Goal: Information Seeking & Learning: Understand process/instructions

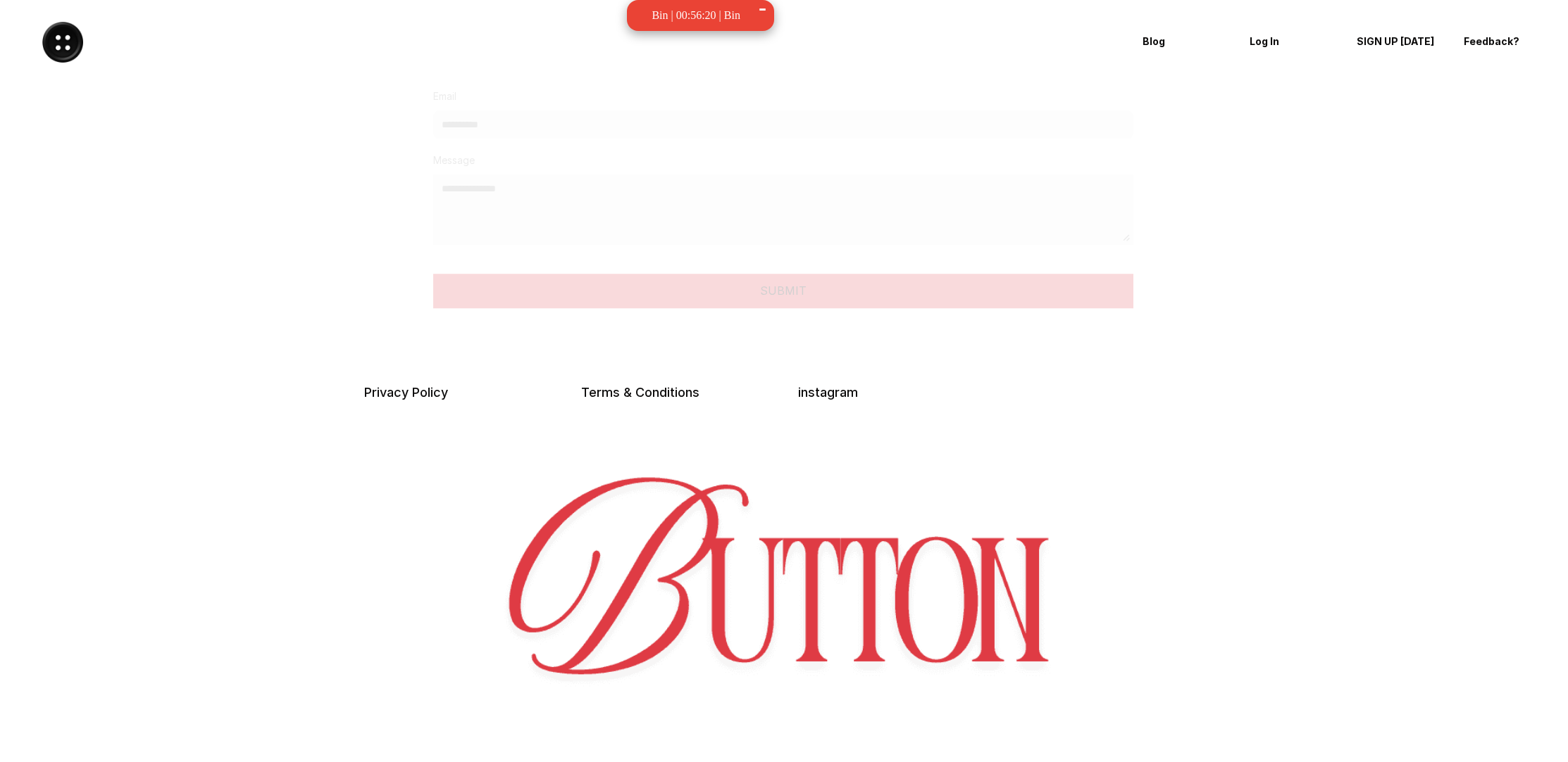
scroll to position [3546, 0]
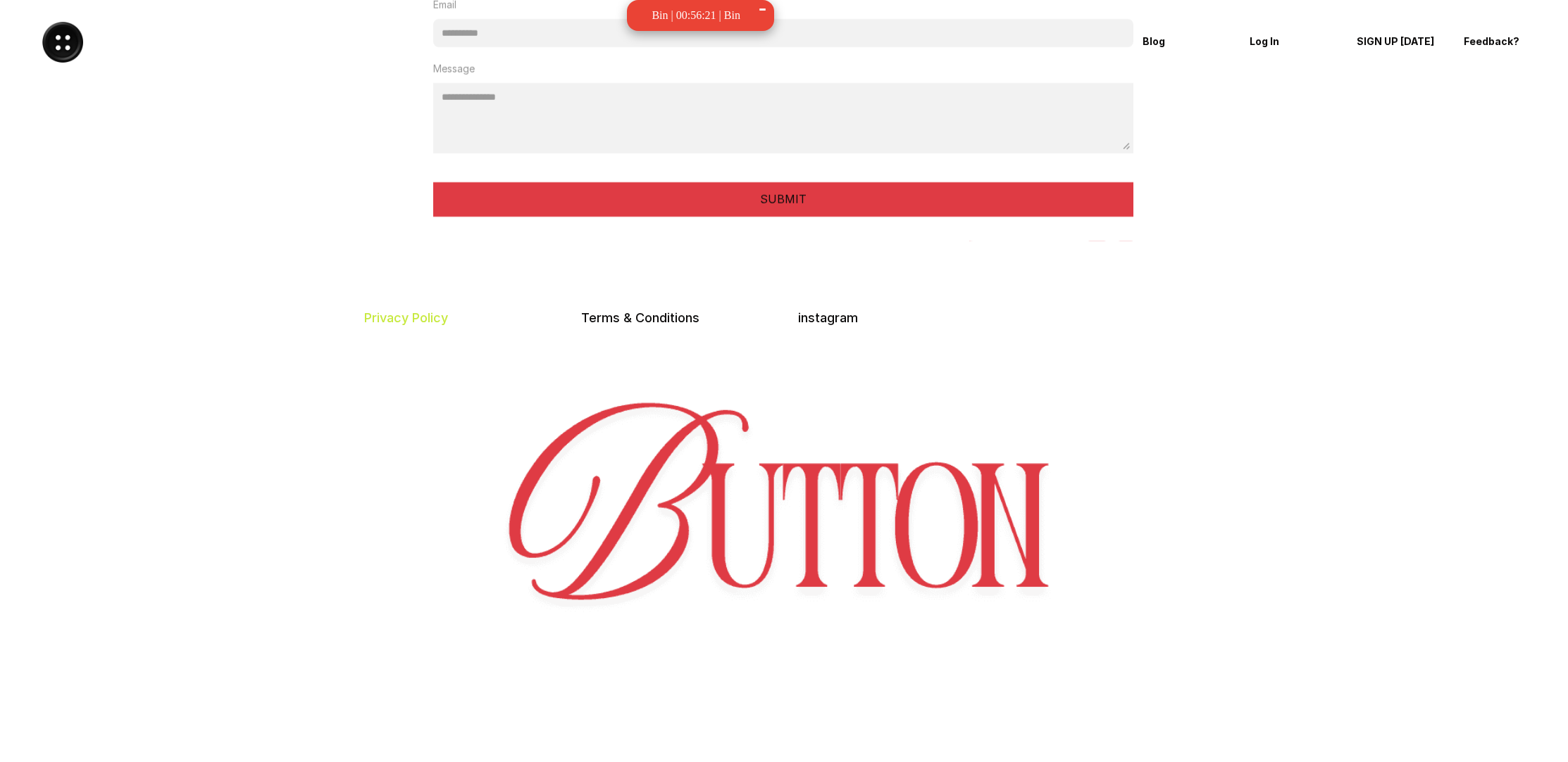
click at [406, 312] on link "Privacy Policy" at bounding box center [406, 318] width 84 height 15
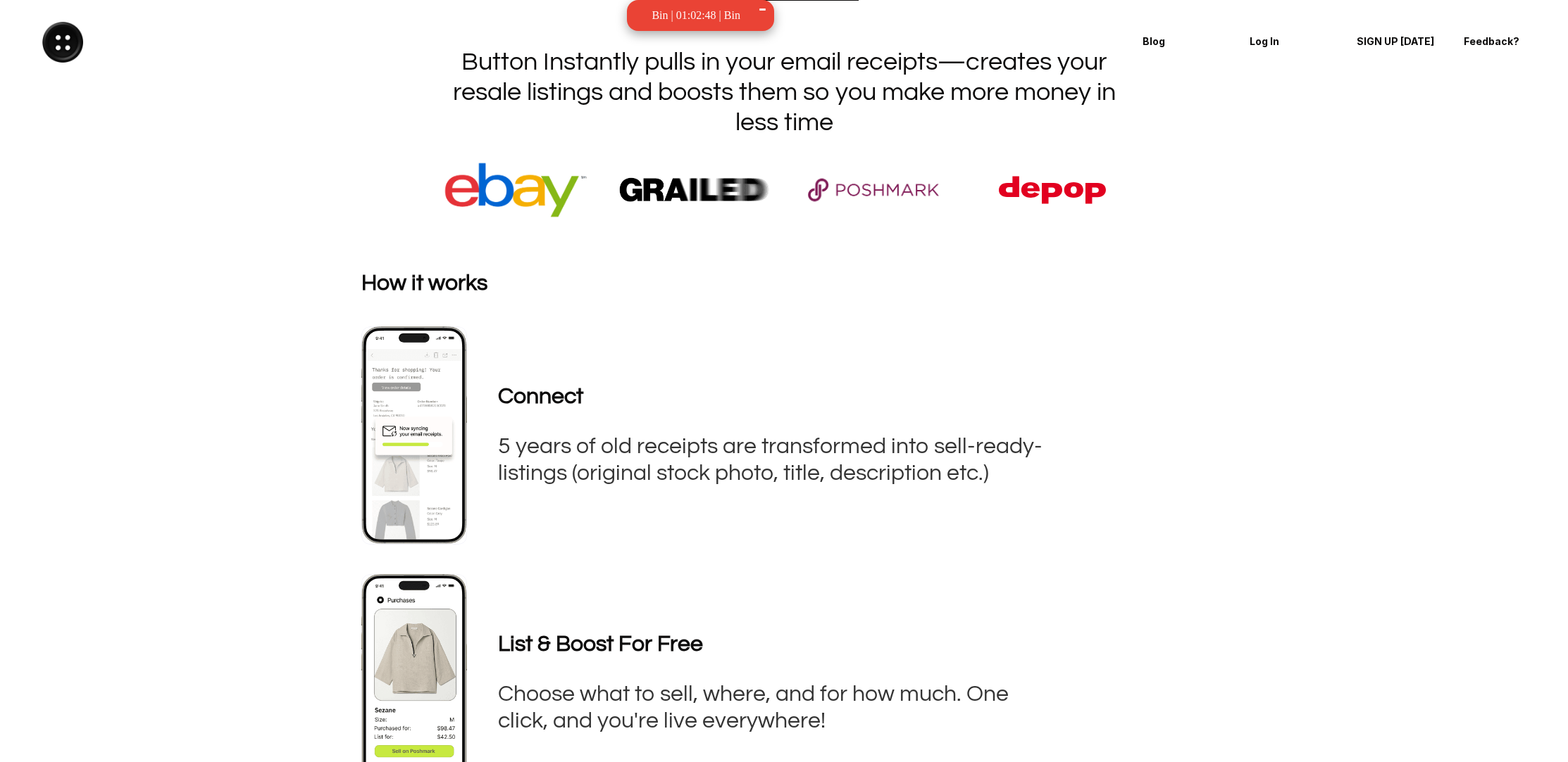
scroll to position [0, 0]
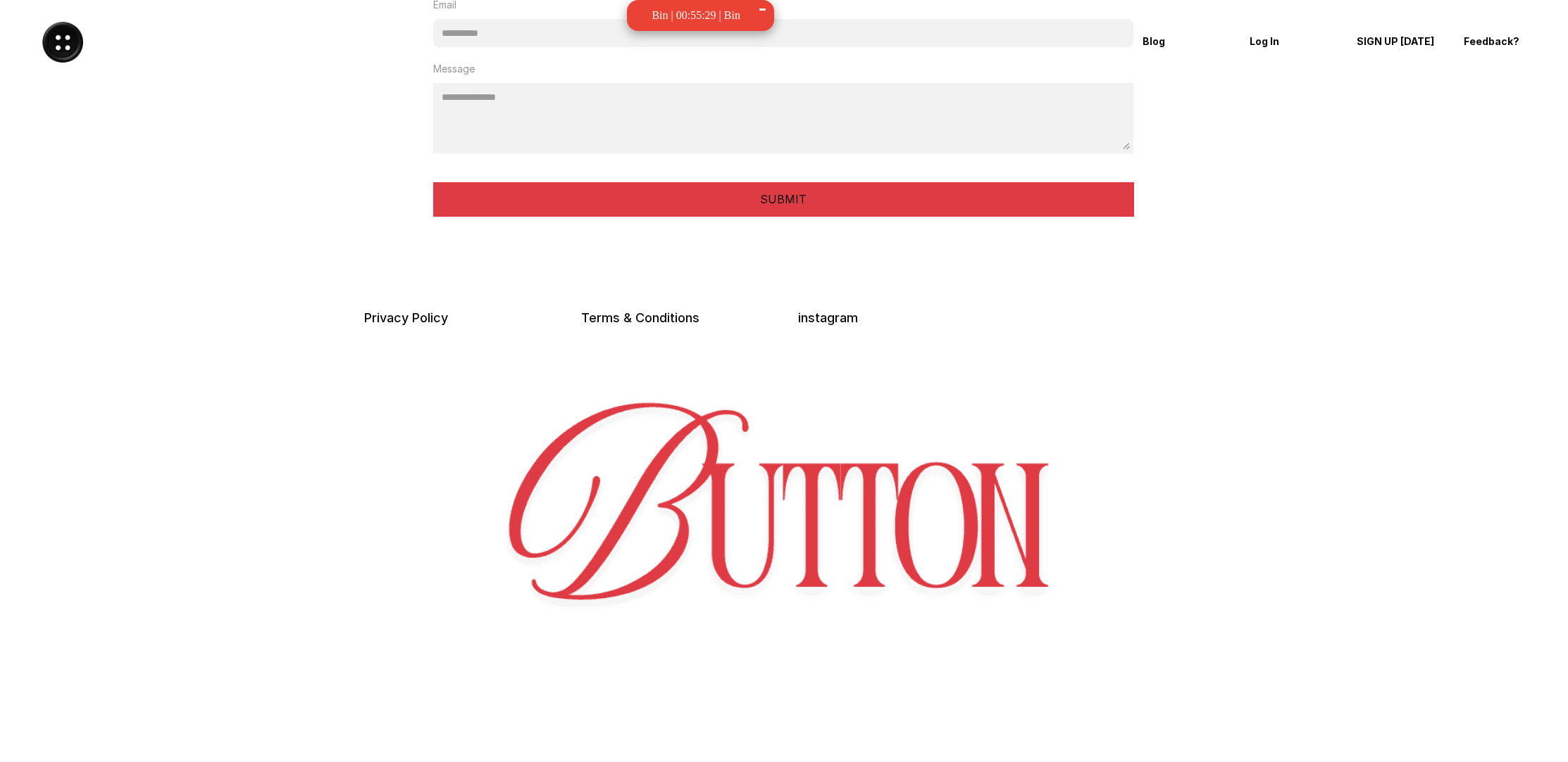
scroll to position [3546, 0]
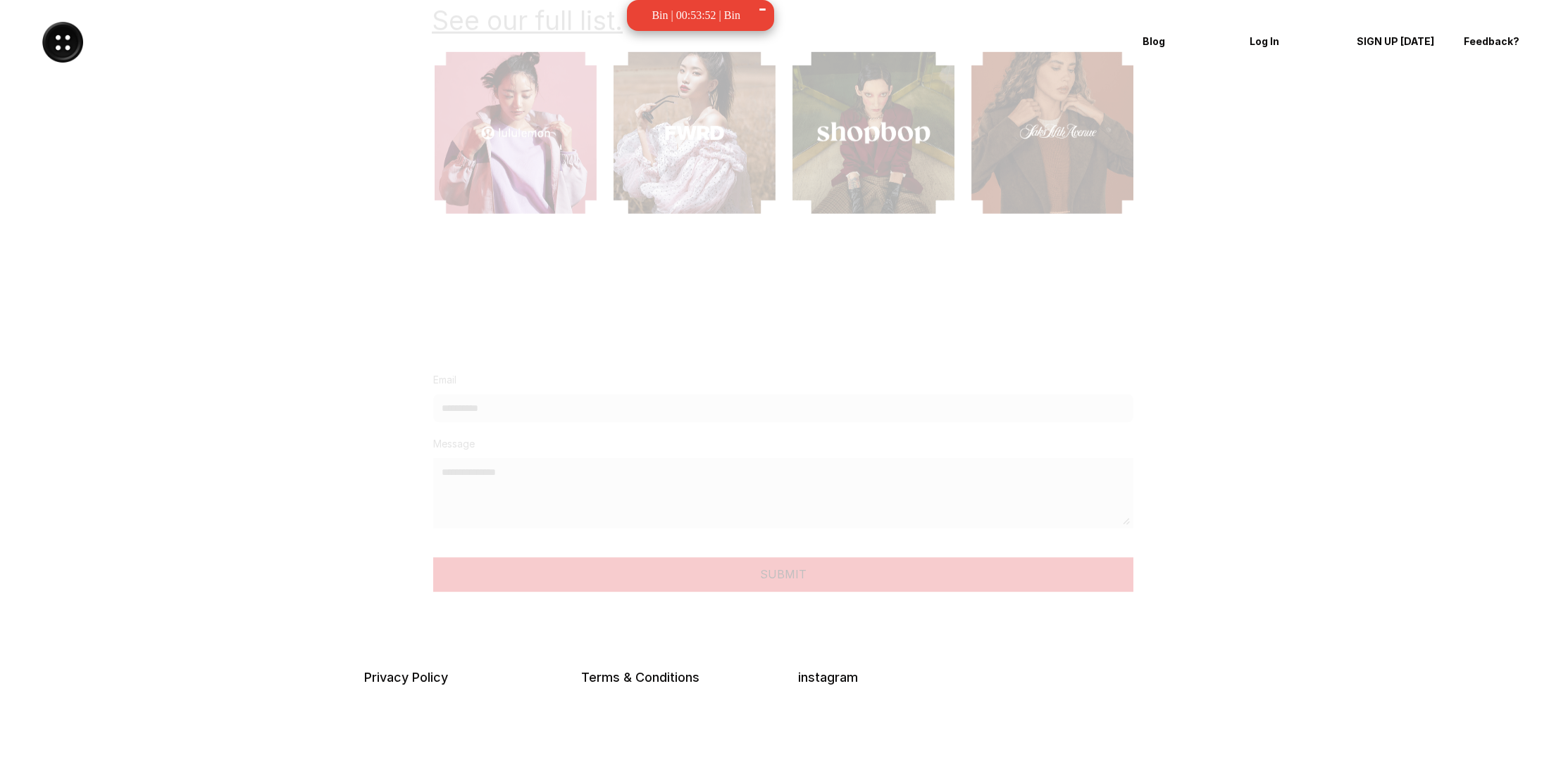
scroll to position [3546, 0]
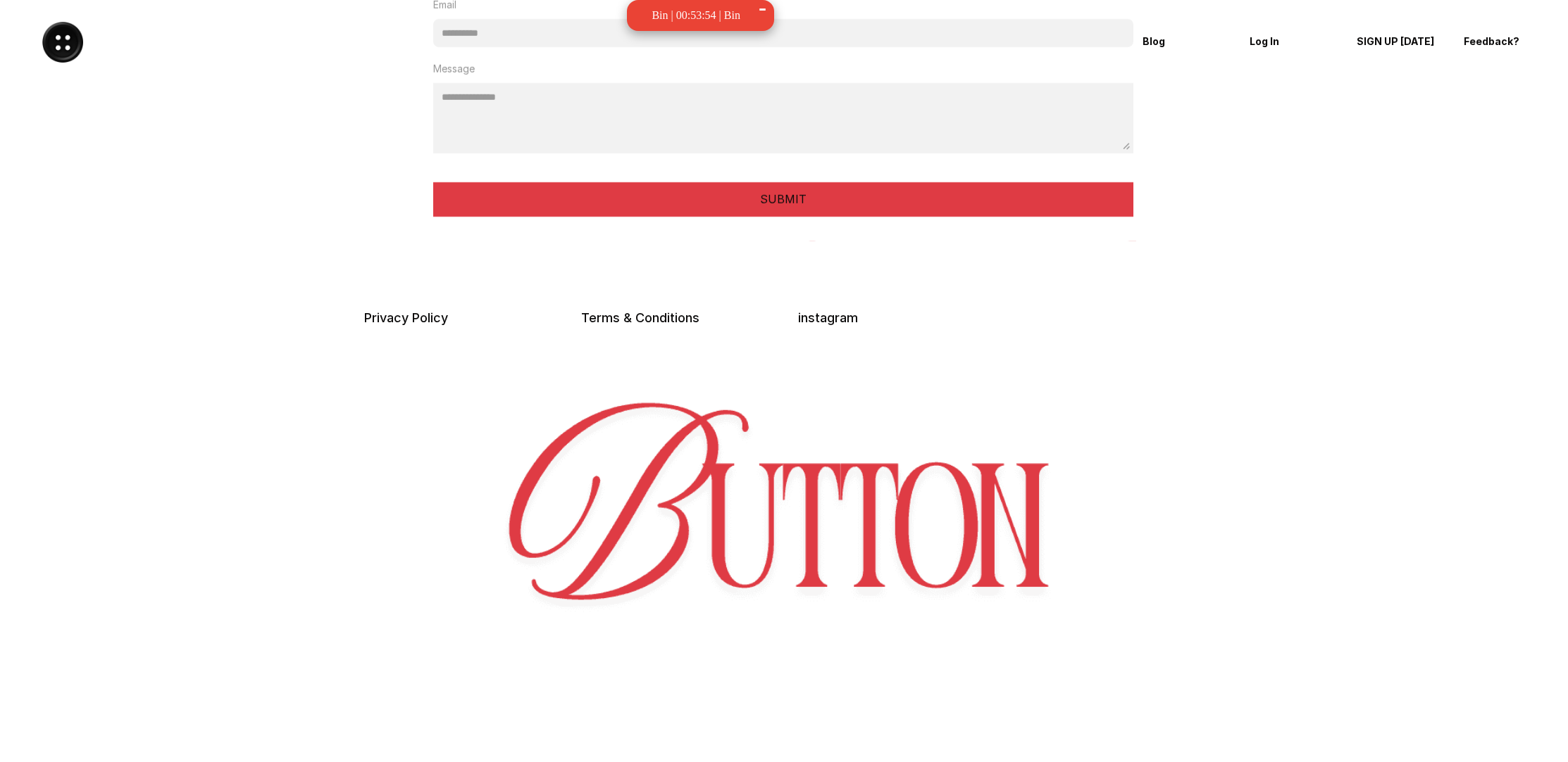
click at [402, 306] on div "Privacy Policy Terms & Conditions instagram" at bounding box center [784, 338] width 839 height 75
click at [408, 322] on link "Privacy Policy" at bounding box center [406, 318] width 84 height 15
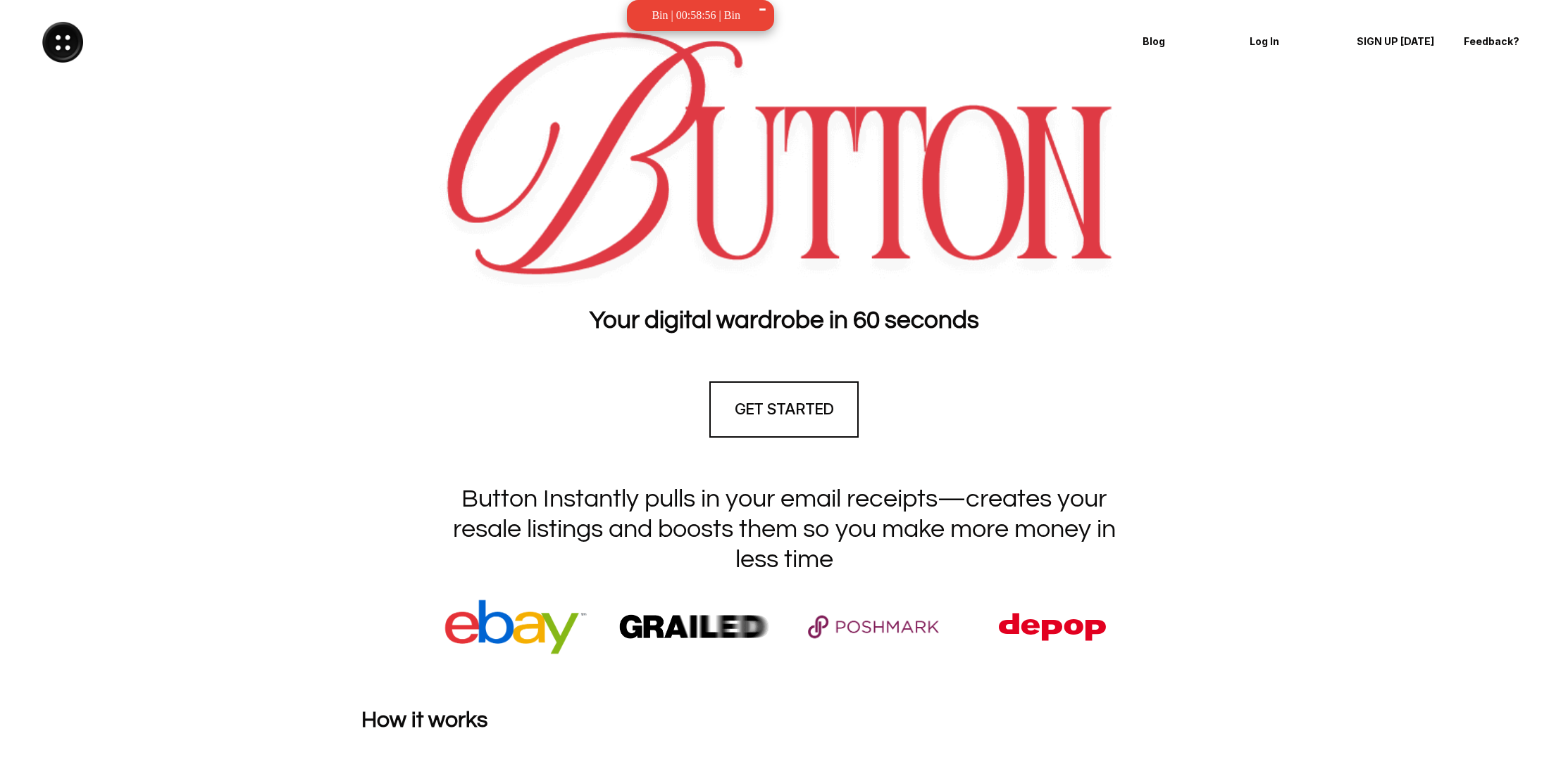
scroll to position [0, 0]
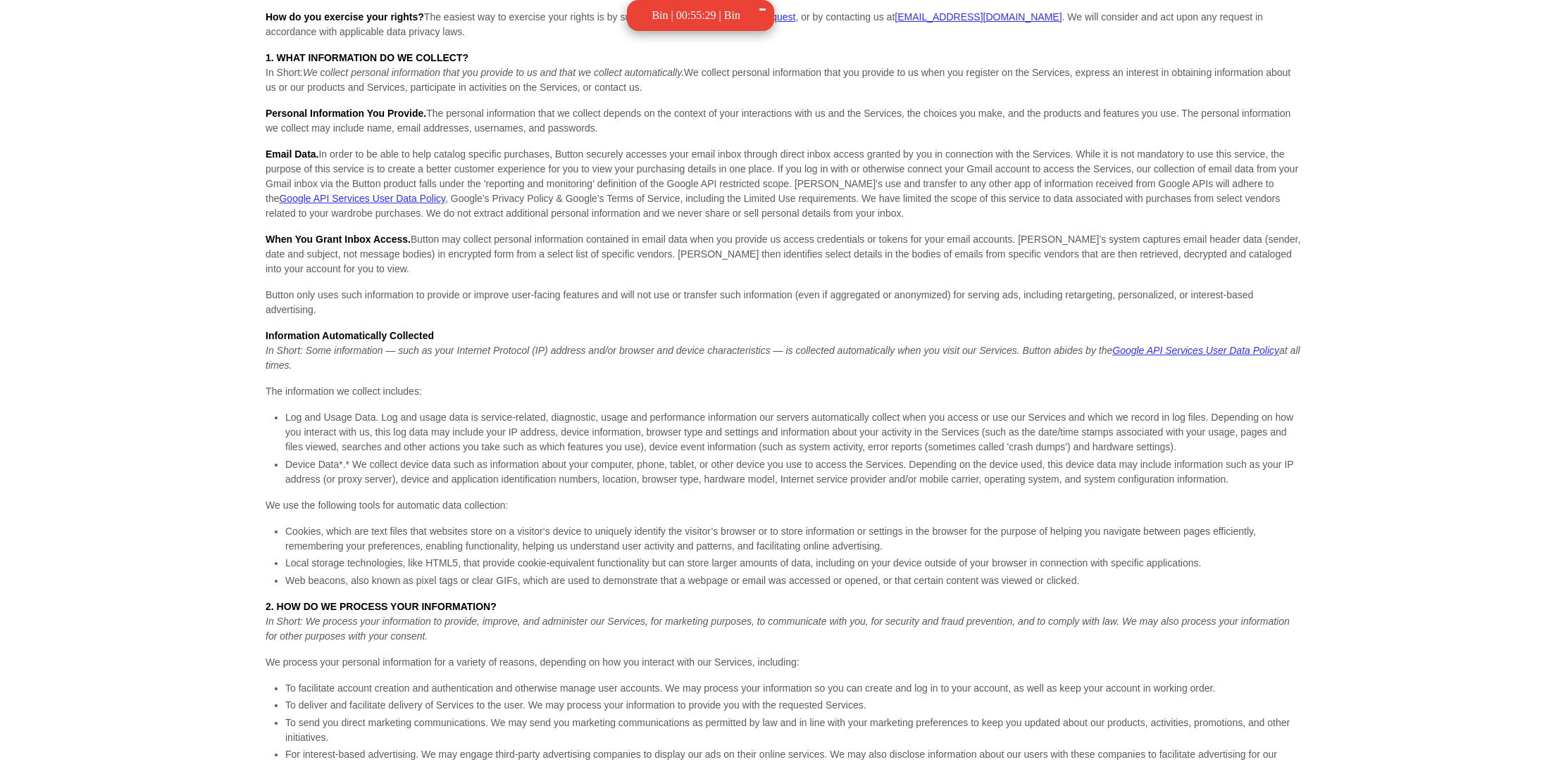
scroll to position [280, 0]
